Goal: Task Accomplishment & Management: Use online tool/utility

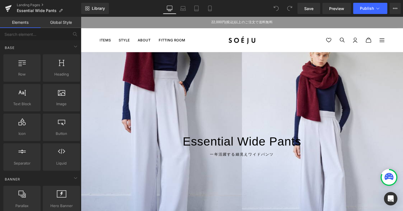
click at [212, 90] on div at bounding box center [250, 151] width 338 height 194
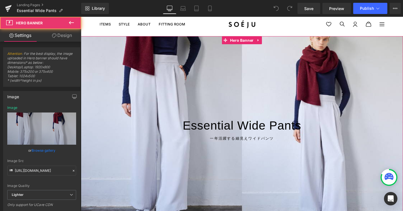
scroll to position [49, 0]
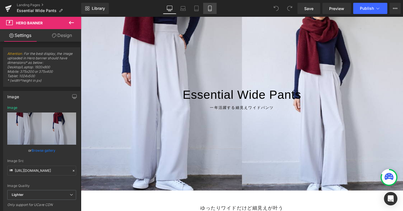
click at [211, 10] on icon at bounding box center [210, 9] width 6 height 6
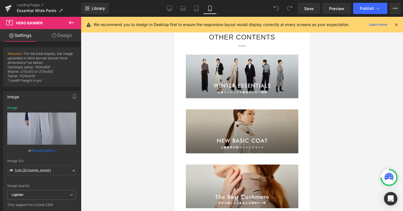
scroll to position [3121, 0]
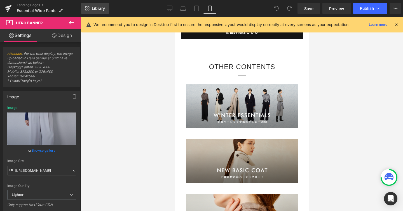
click at [100, 12] on link "Library" at bounding box center [95, 8] width 28 height 11
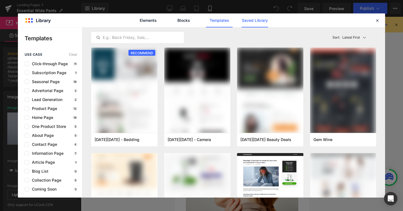
click at [256, 21] on link "Saved Library" at bounding box center [254, 20] width 27 height 14
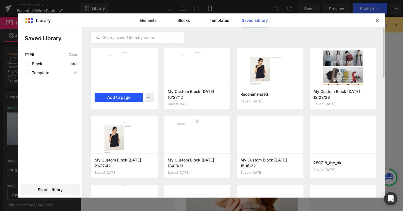
click at [120, 96] on button "Add to page" at bounding box center [119, 97] width 48 height 9
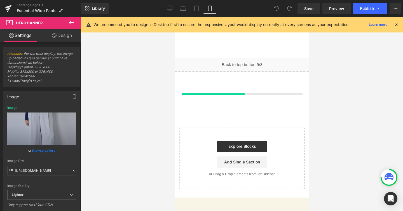
scroll to position [3502, 0]
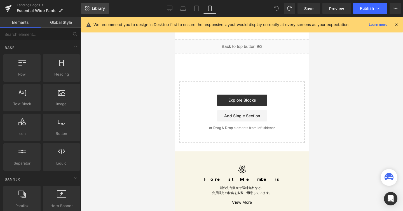
click at [99, 12] on link "Library" at bounding box center [95, 8] width 28 height 11
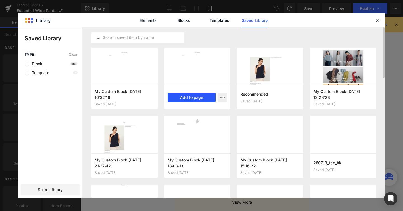
click at [192, 95] on button "Add to page" at bounding box center [192, 97] width 48 height 9
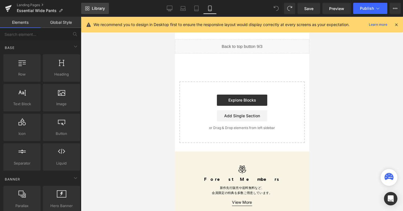
click at [100, 13] on link "Library" at bounding box center [95, 8] width 28 height 11
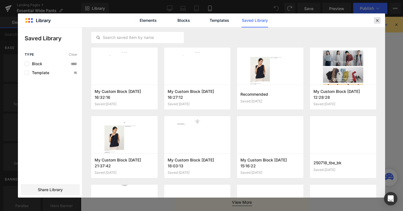
click at [378, 18] on icon at bounding box center [377, 20] width 5 height 5
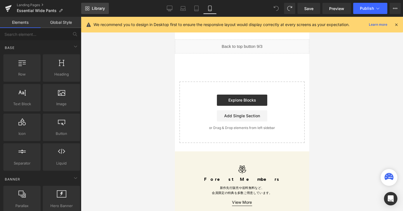
click at [91, 8] on link "Library" at bounding box center [95, 8] width 28 height 11
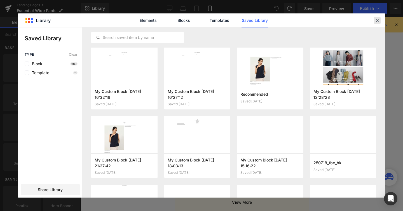
click at [377, 21] on icon at bounding box center [377, 20] width 5 height 5
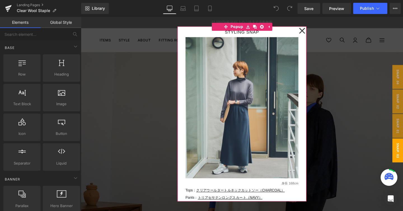
scroll to position [23, 0]
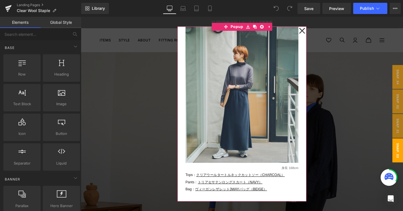
click at [314, 29] on icon at bounding box center [313, 32] width 7 height 14
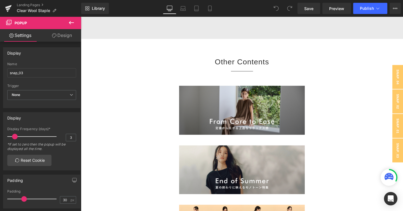
scroll to position [2387, 0]
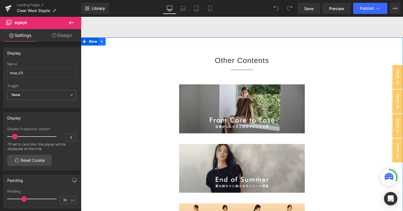
click at [104, 47] on link at bounding box center [103, 43] width 7 height 8
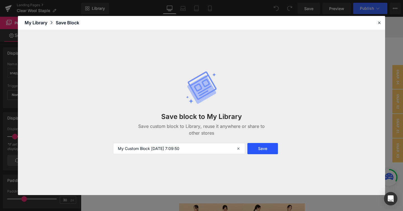
click at [269, 148] on button "Save" at bounding box center [262, 148] width 30 height 11
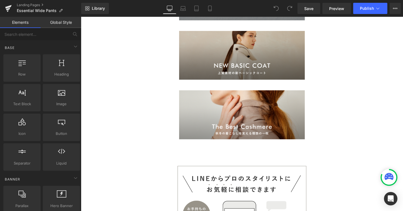
scroll to position [3449, 0]
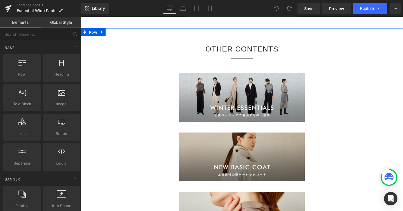
click at [170, 71] on div "OTHER CONTENTS Heading Image Row Image Row Image Row" at bounding box center [250, 149] width 338 height 211
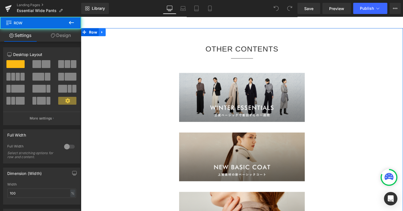
click at [102, 34] on icon at bounding box center [102, 33] width 1 height 3
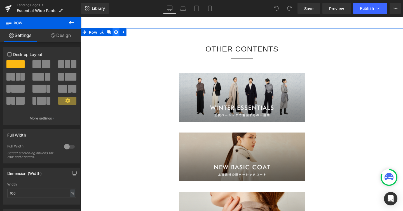
click at [118, 35] on icon at bounding box center [118, 33] width 4 height 4
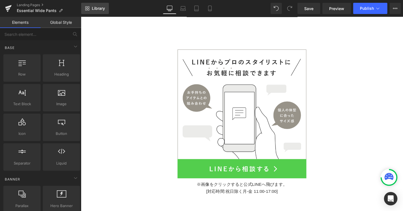
click at [97, 12] on link "Library" at bounding box center [95, 8] width 28 height 11
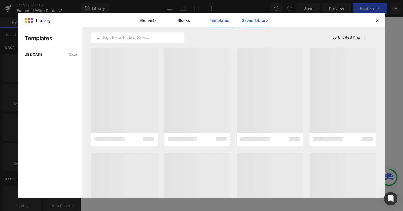
click at [253, 23] on link "Saved Library" at bounding box center [254, 20] width 27 height 14
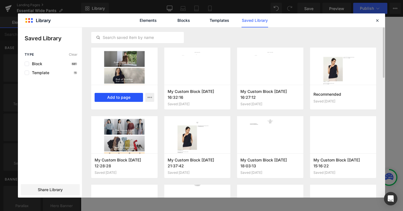
click at [110, 98] on button "Add to page" at bounding box center [119, 97] width 48 height 9
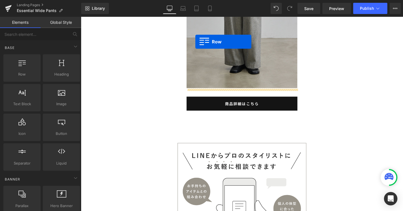
scroll to position [3345, 0]
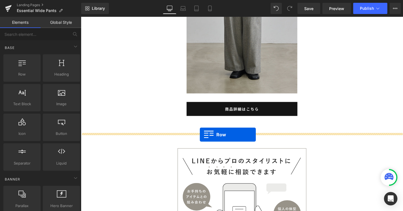
drag, startPoint x: 91, startPoint y: 50, endPoint x: 206, endPoint y: 141, distance: 146.6
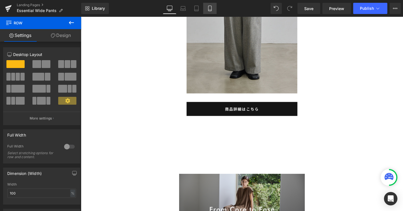
click at [206, 5] on link "Mobile" at bounding box center [209, 8] width 13 height 11
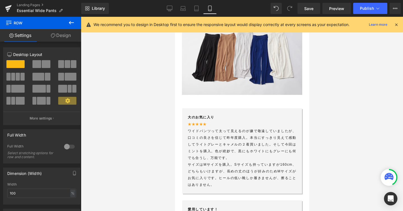
scroll to position [0, 0]
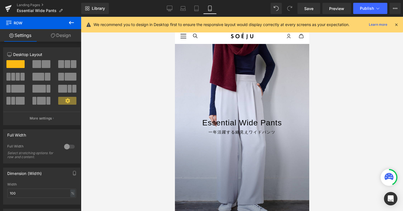
click at [239, 70] on div at bounding box center [242, 131] width 134 height 175
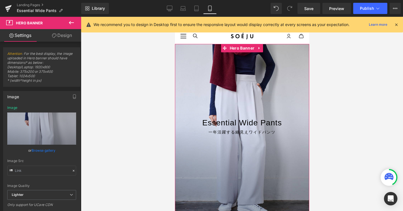
click at [281, 98] on div "260px" at bounding box center [242, 80] width 134 height 73
click at [43, 151] on link "Browse gallery" at bounding box center [44, 150] width 24 height 10
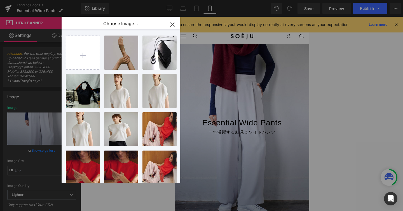
click at [169, 24] on icon "button" at bounding box center [172, 24] width 9 height 9
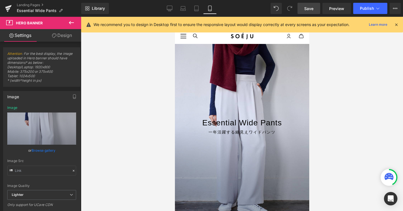
click at [307, 9] on span "Save" at bounding box center [308, 9] width 9 height 6
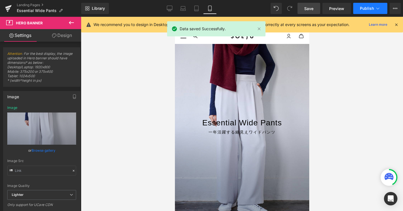
click at [373, 8] on span "Publish" at bounding box center [367, 8] width 14 height 4
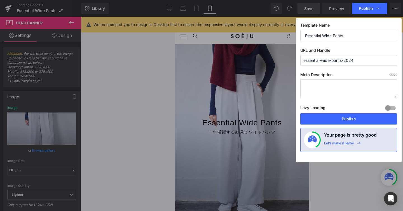
click at [358, 60] on input "essential-wide-pants-2024" at bounding box center [348, 60] width 97 height 10
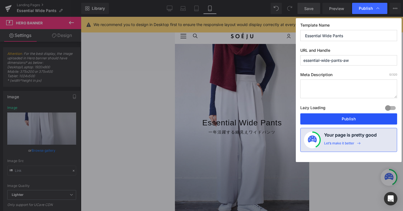
type input "essential-wide-pants-aw"
click at [359, 122] on button "Publish" at bounding box center [348, 118] width 97 height 11
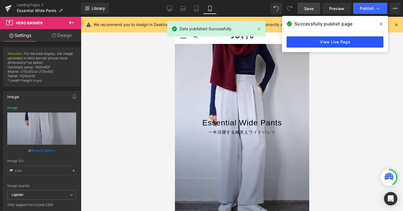
click at [332, 47] on link "View Live Page" at bounding box center [334, 41] width 97 height 11
